Goal: Book appointment/travel/reservation

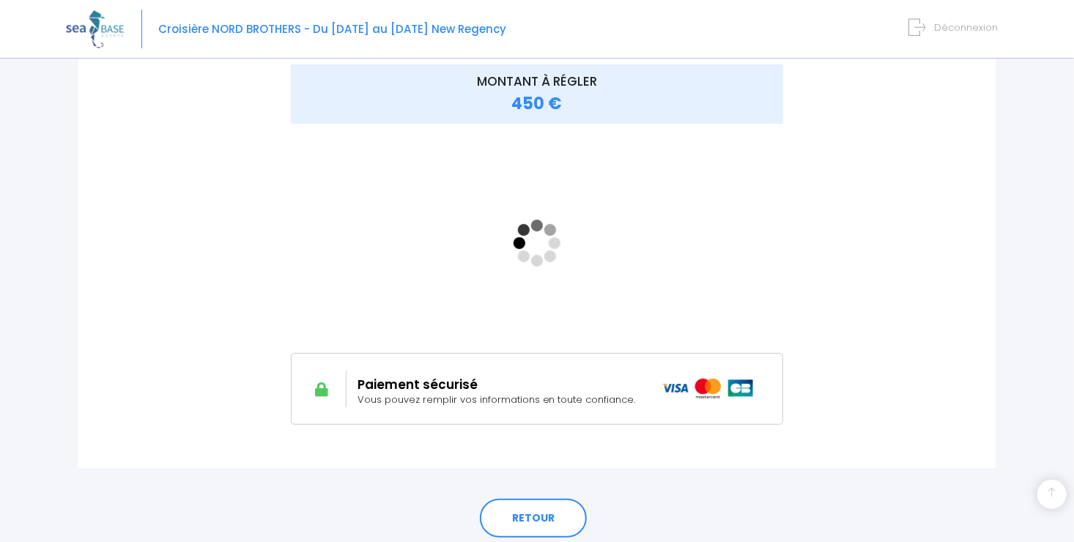
scroll to position [261, 0]
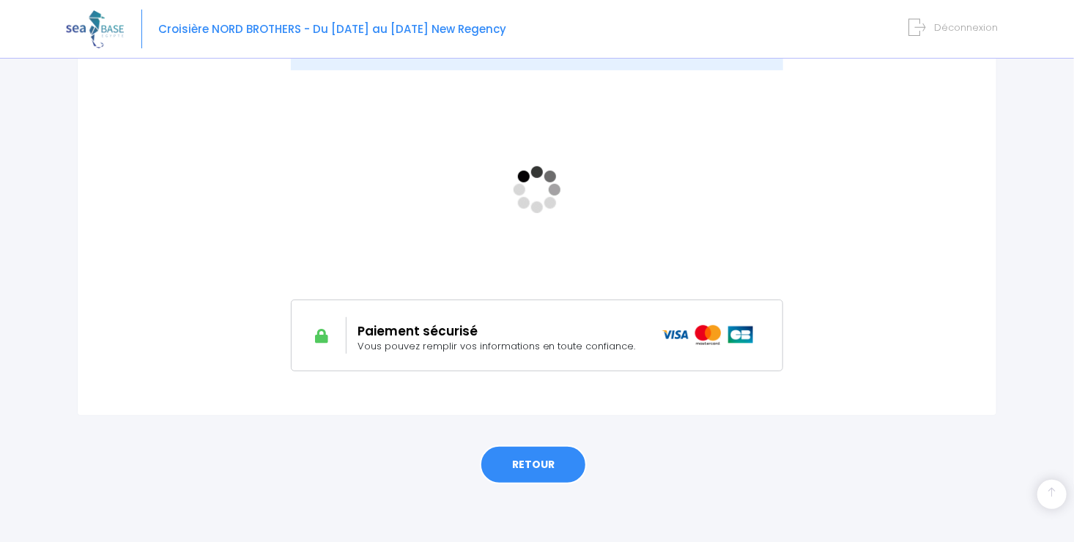
click at [536, 463] on link "RETOUR" at bounding box center [533, 465] width 107 height 40
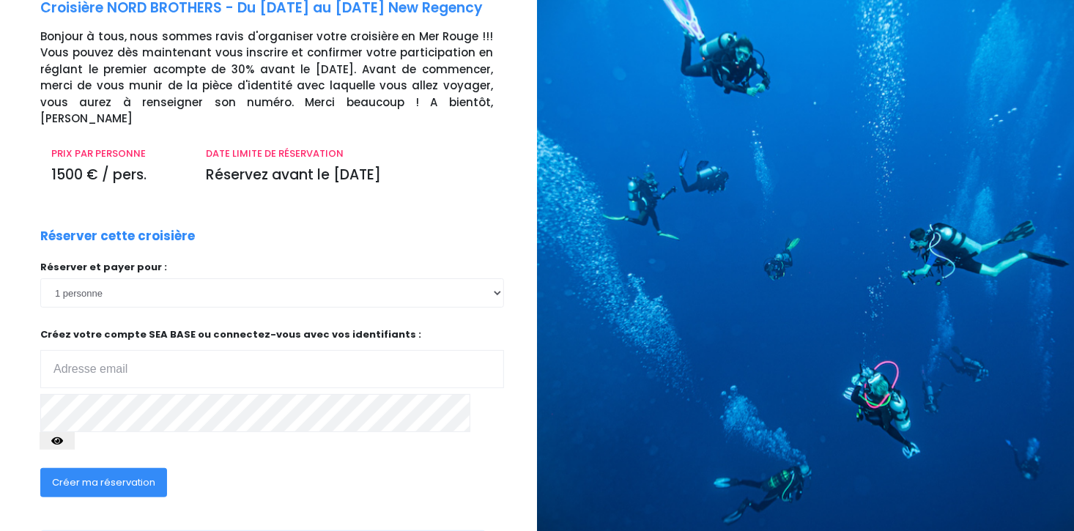
scroll to position [131, 0]
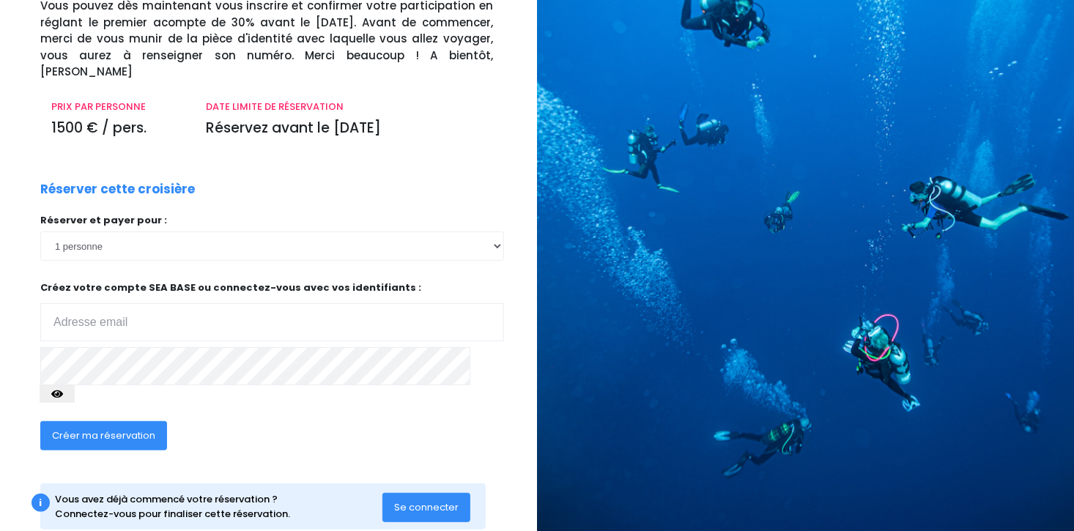
type input "corinne.coalier@gmail.com"
click at [437, 500] on span "Se connecter" at bounding box center [426, 507] width 64 height 14
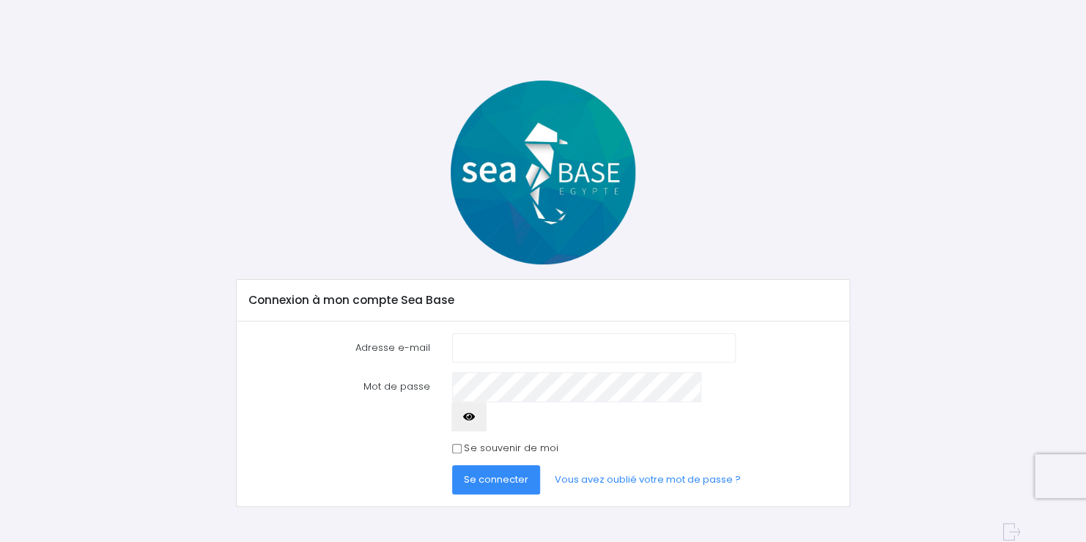
type input "[PERSON_NAME][EMAIL_ADDRESS][PERSON_NAME][DOMAIN_NAME]"
click at [455, 444] on input "Se souvenir de moi" at bounding box center [457, 449] width 10 height 10
checkbox input "true"
click at [493, 473] on span "Se connecter" at bounding box center [496, 480] width 64 height 14
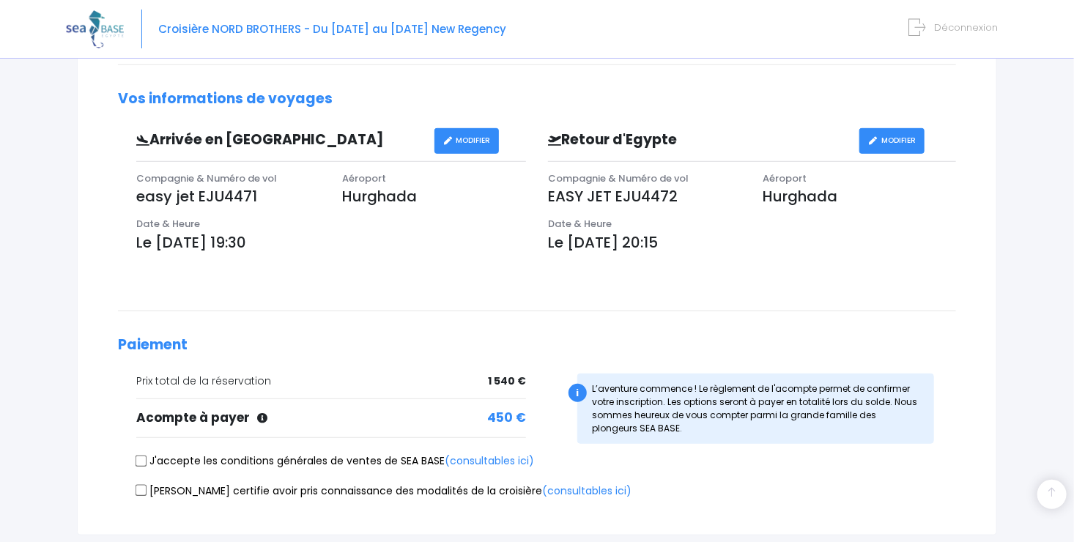
scroll to position [487, 0]
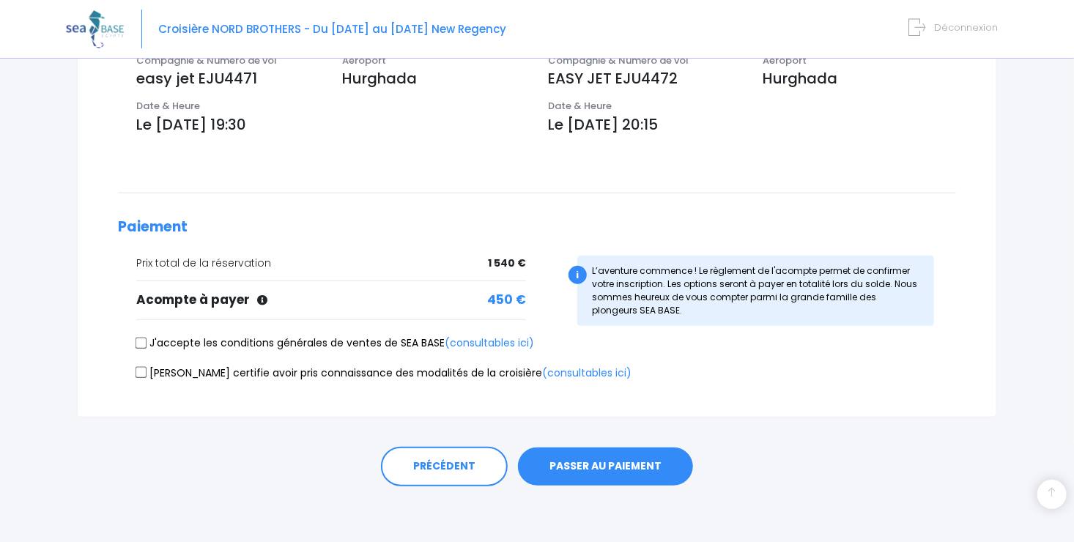
click at [136, 340] on input "J'accepte les conditions générales de ventes de SEA BASE (consultables ici)" at bounding box center [142, 343] width 12 height 12
checkbox input "true"
click at [134, 369] on div "Je certifie avoir pris connaissance des modalités de la croisière (consultables…" at bounding box center [537, 376] width 838 height 21
click at [138, 371] on input "Je certifie avoir pris connaissance des modalités de la croisière (consultables…" at bounding box center [142, 373] width 12 height 12
checkbox input "true"
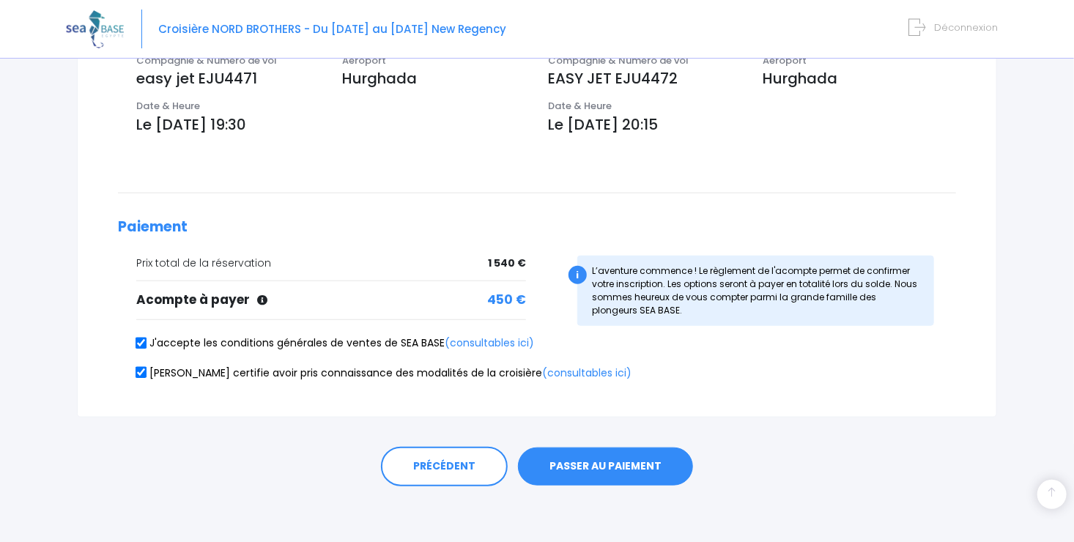
click at [593, 469] on button "PASSER AU PAIEMENT" at bounding box center [605, 467] width 175 height 38
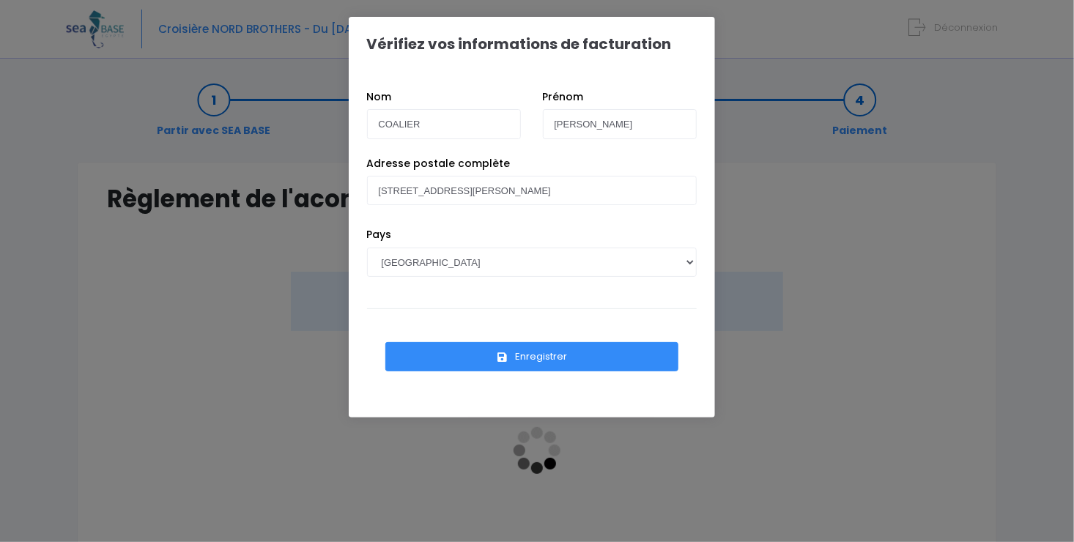
click at [530, 364] on button "Enregistrer" at bounding box center [531, 356] width 293 height 29
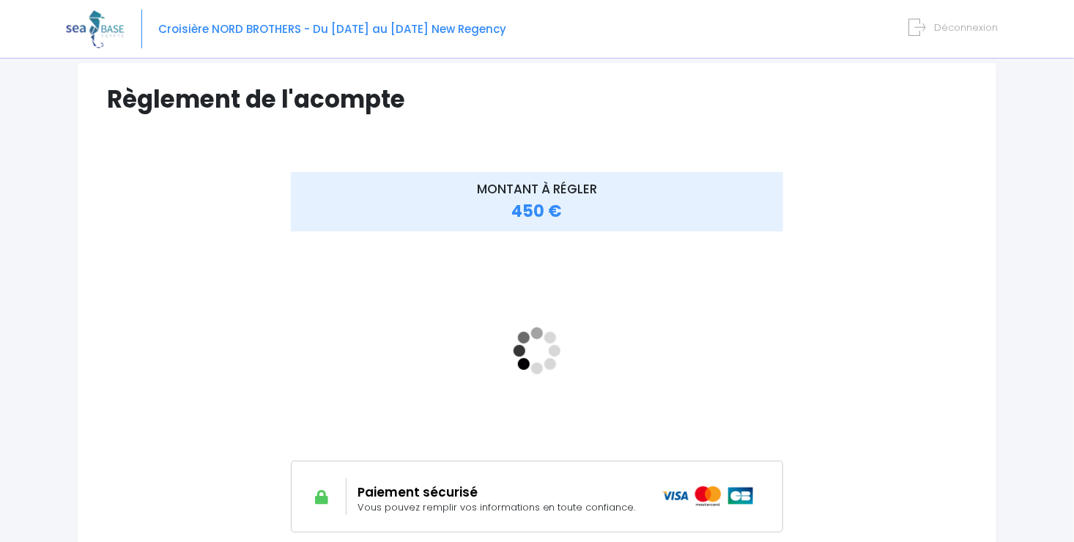
scroll to position [147, 0]
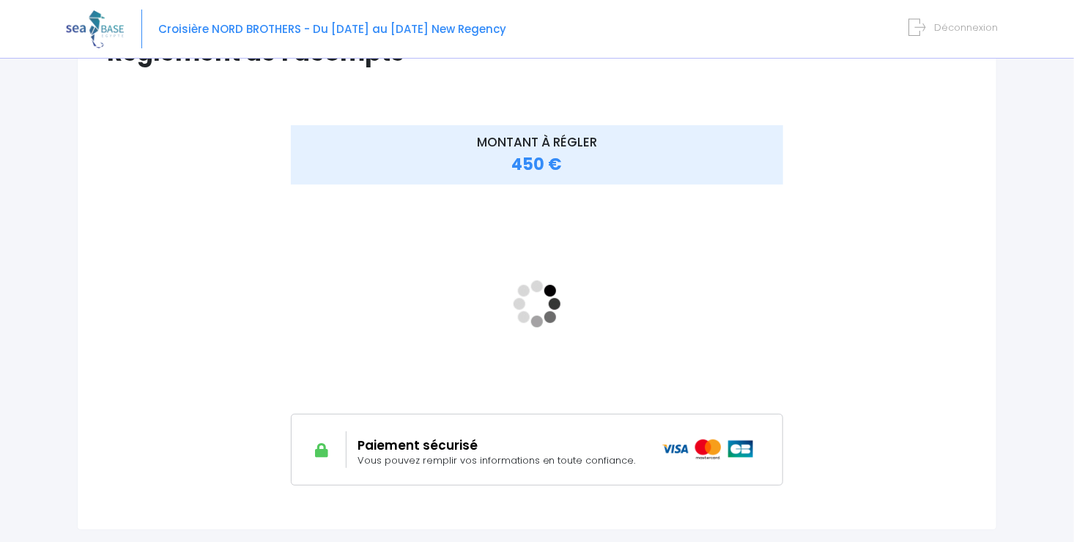
click at [829, 355] on div "MONTANT À RÉGLER 450 €" at bounding box center [537, 316] width 860 height 382
